Goal: Transaction & Acquisition: Obtain resource

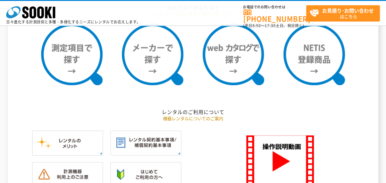
scroll to position [553, 0]
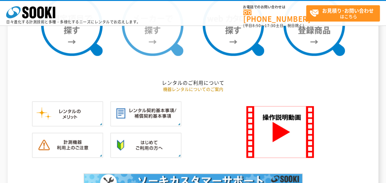
click at [136, 41] on img at bounding box center [152, 24] width 61 height 61
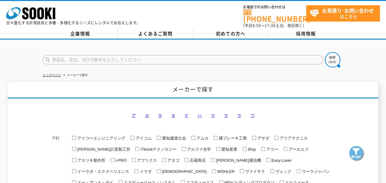
click at [116, 55] on input "text" at bounding box center [183, 59] width 281 height 9
type input "八重洲無線"
click at [325, 52] on button at bounding box center [332, 59] width 15 height 15
click at [134, 136] on input "アイコム" at bounding box center [133, 138] width 4 height 4
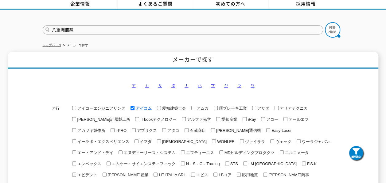
scroll to position [30, 0]
click at [145, 106] on span "アイコム" at bounding box center [143, 108] width 17 height 5
click at [135, 106] on input "アイコム" at bounding box center [133, 108] width 4 height 4
click at [145, 106] on span "アイコム" at bounding box center [143, 108] width 17 height 5
click at [135, 106] on input "アイコム" at bounding box center [133, 108] width 4 height 4
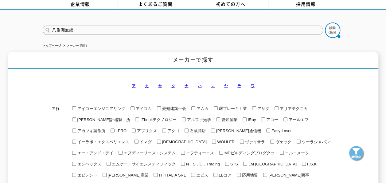
checkbox input "true"
click at [363, 160] on img at bounding box center [357, 153] width 15 height 15
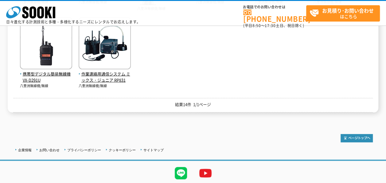
scroll to position [310, 0]
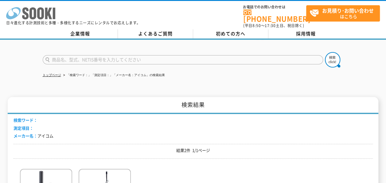
click at [37, 17] on icon at bounding box center [40, 13] width 7 height 12
